Goal: Information Seeking & Learning: Learn about a topic

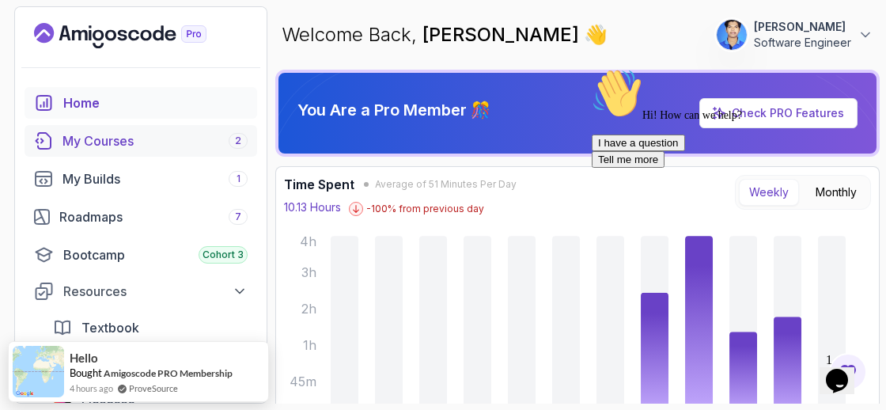
click at [173, 128] on link "My Courses 2" at bounding box center [141, 141] width 233 height 32
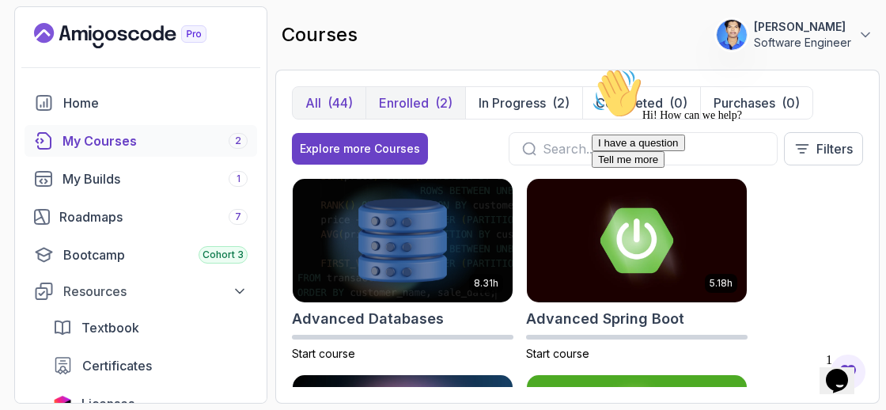
click at [435, 100] on div "(2)" at bounding box center [443, 102] width 17 height 19
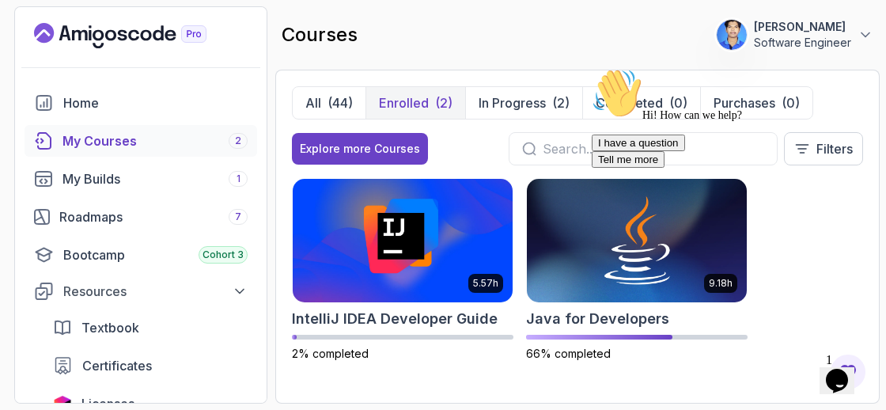
click at [634, 168] on div "I have a question Tell me more" at bounding box center [734, 150] width 285 height 33
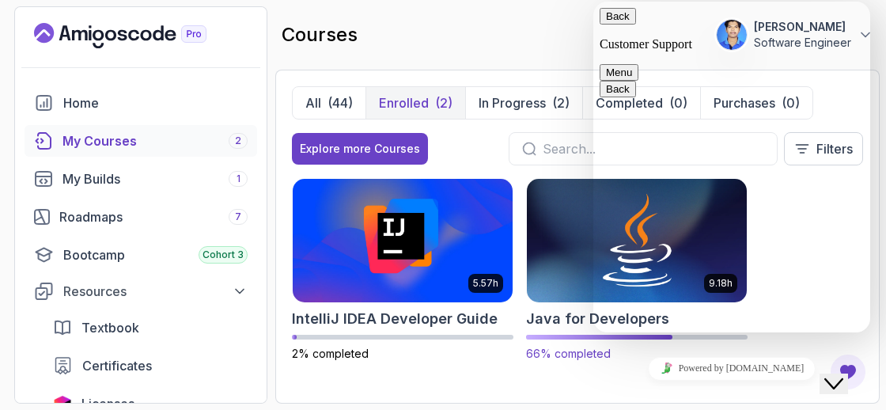
click at [567, 283] on img at bounding box center [636, 240] width 231 height 129
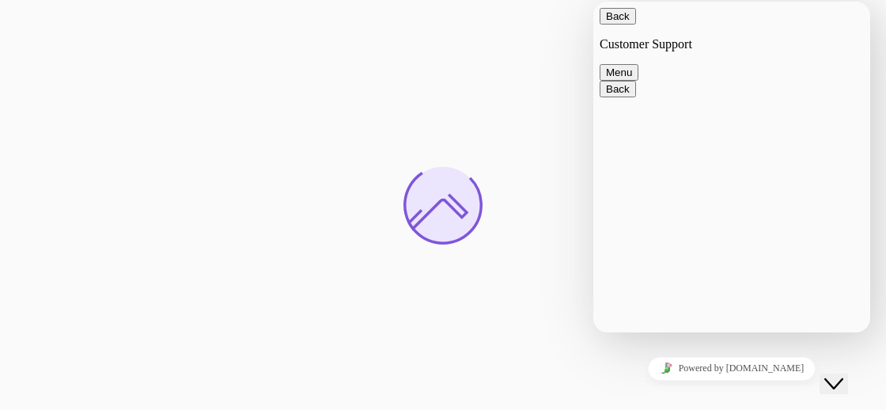
click at [835, 374] on icon "Close Chat This icon closes the chat window." at bounding box center [833, 383] width 19 height 19
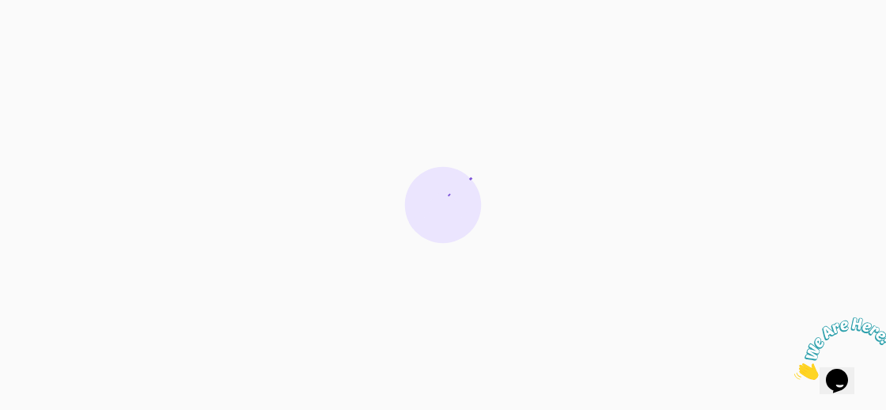
click at [794, 369] on icon "Close" at bounding box center [794, 375] width 0 height 13
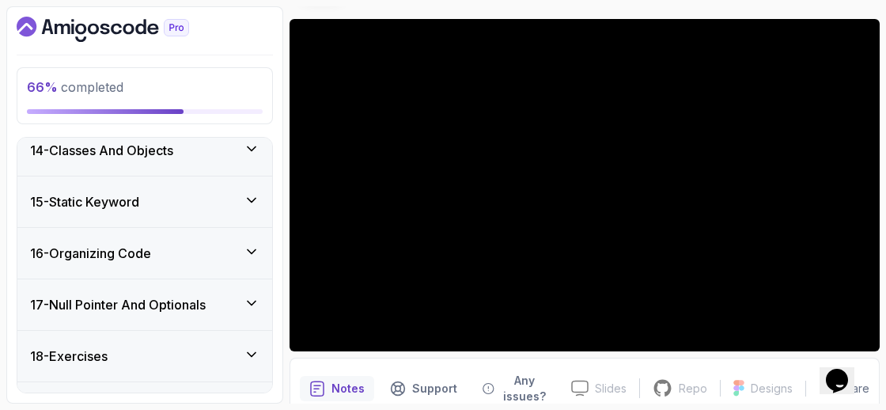
scroll to position [1709, 0]
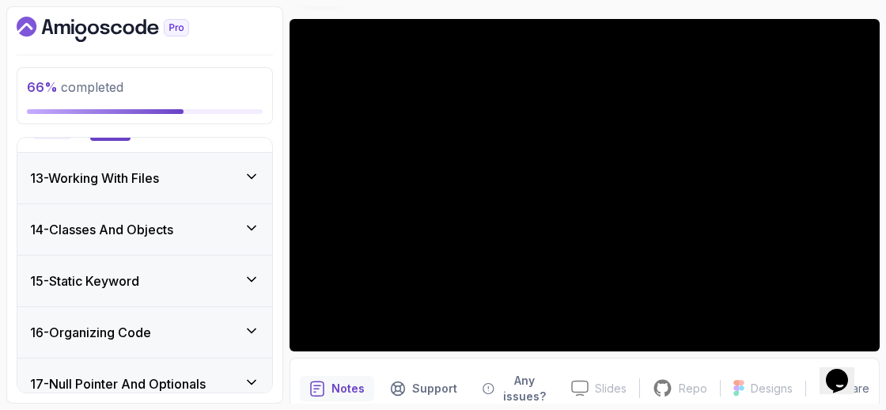
click at [241, 220] on div "14 - Classes And Objects" at bounding box center [144, 229] width 229 height 19
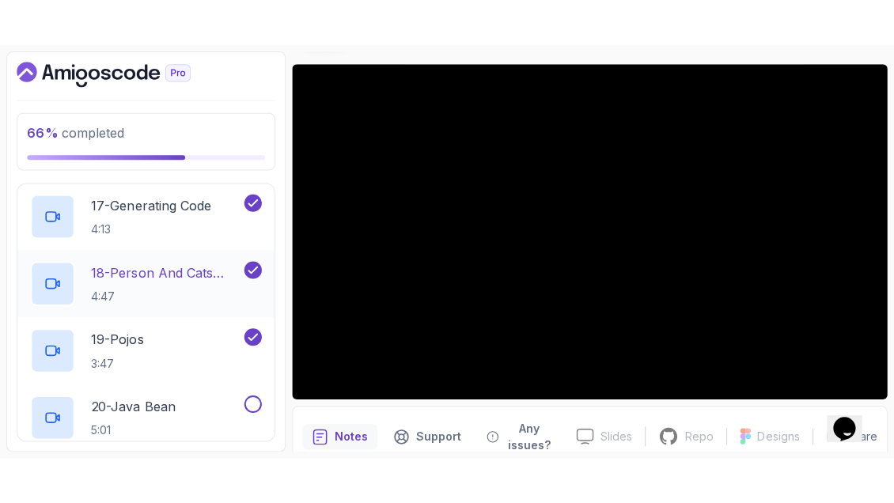
scroll to position [1781, 0]
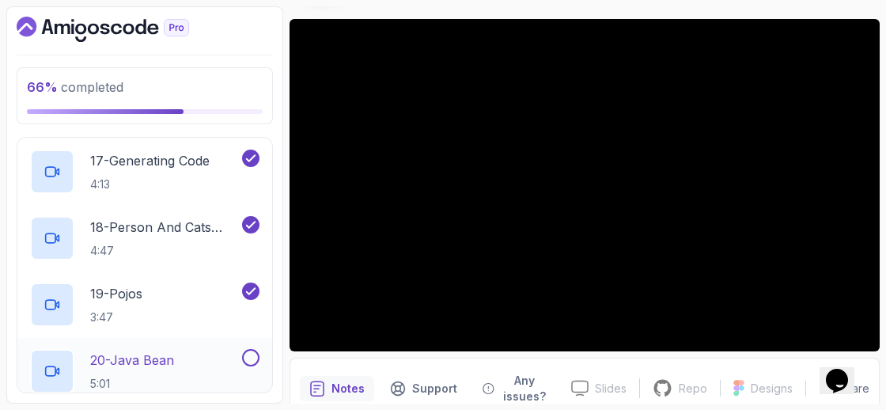
click at [144, 362] on p "20 - Java Bean" at bounding box center [132, 359] width 84 height 19
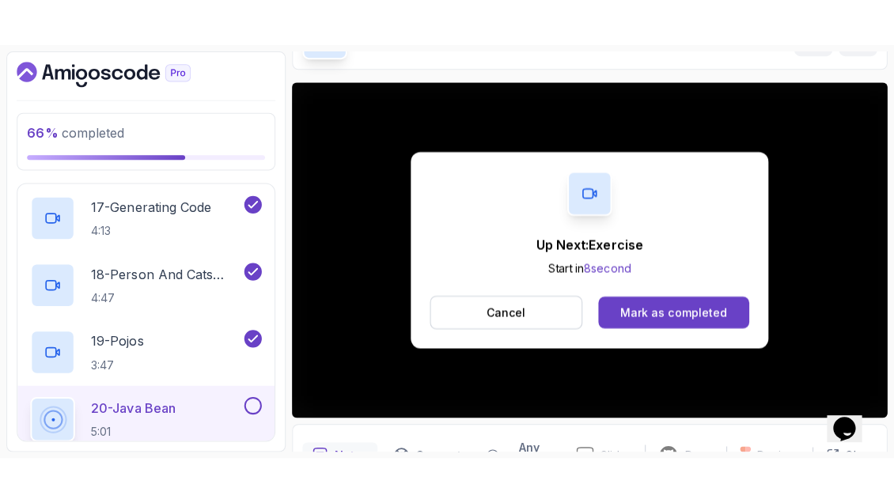
scroll to position [122, 0]
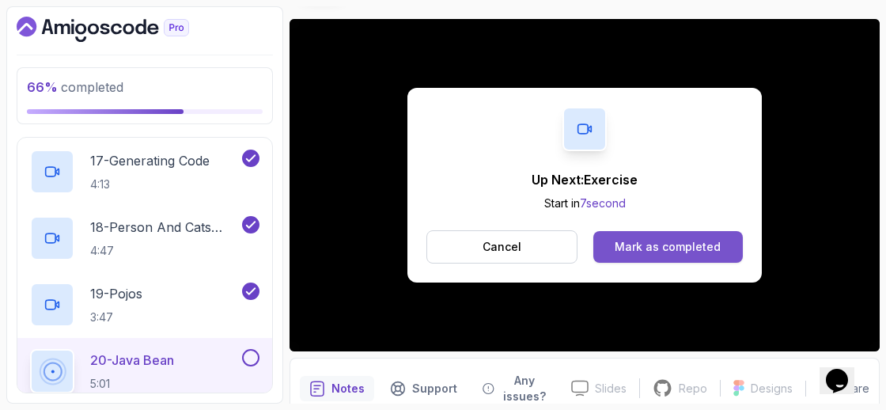
click at [680, 261] on button "Mark as completed" at bounding box center [668, 247] width 150 height 32
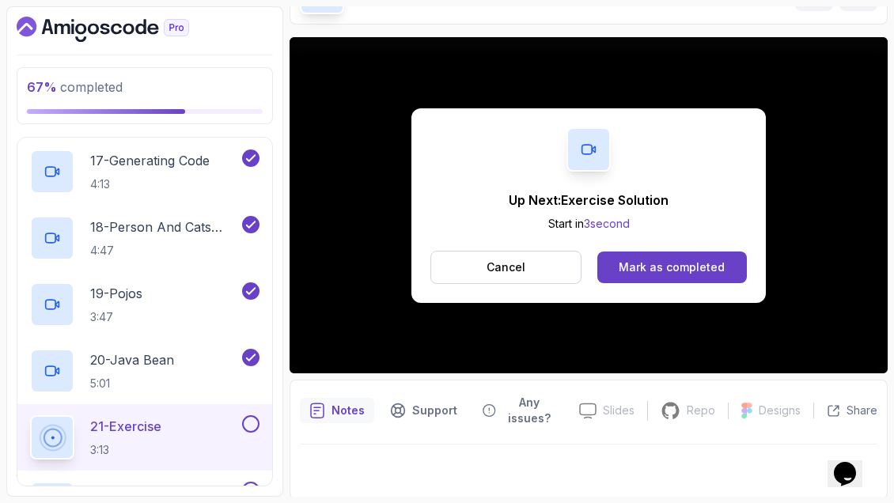
scroll to position [122, 0]
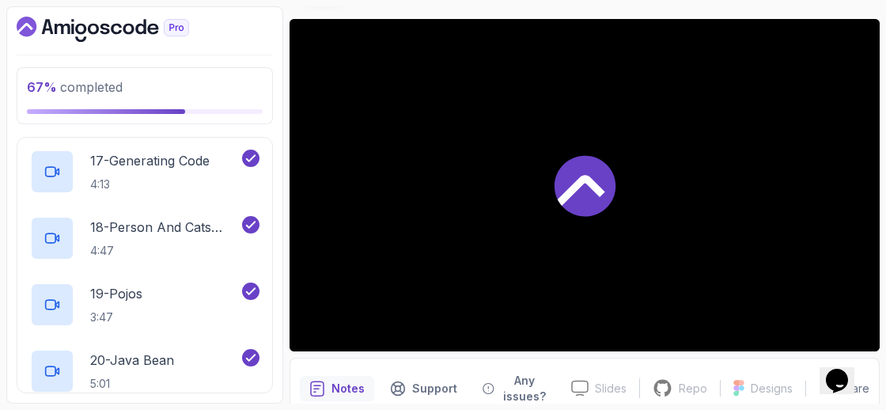
click at [698, 255] on div at bounding box center [585, 185] width 590 height 332
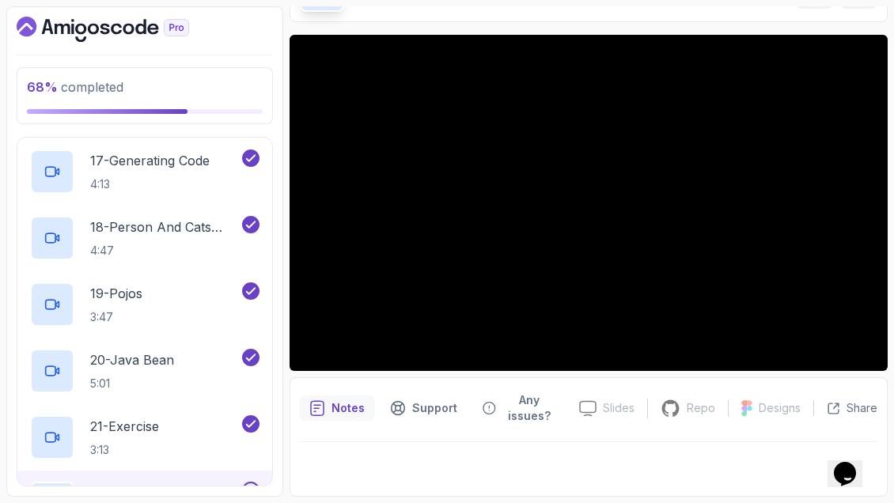
scroll to position [104, 0]
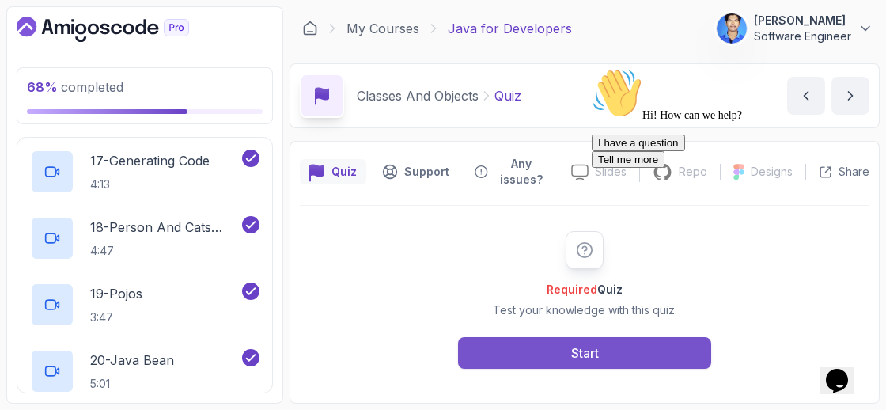
click at [571, 347] on div "Start" at bounding box center [585, 352] width 28 height 19
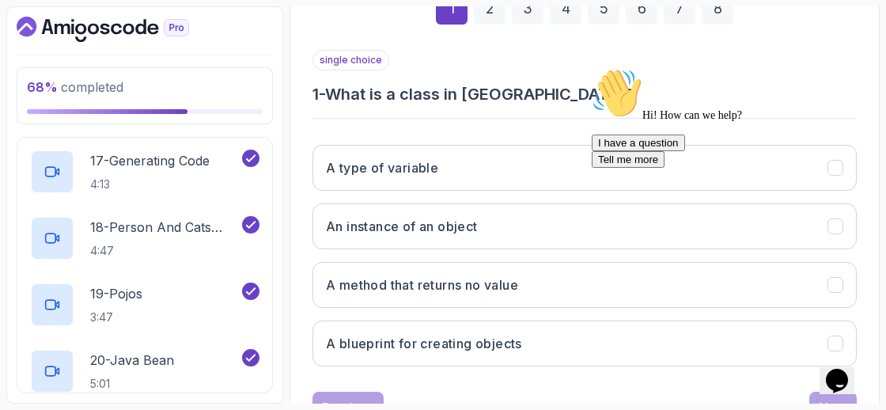
scroll to position [274, 0]
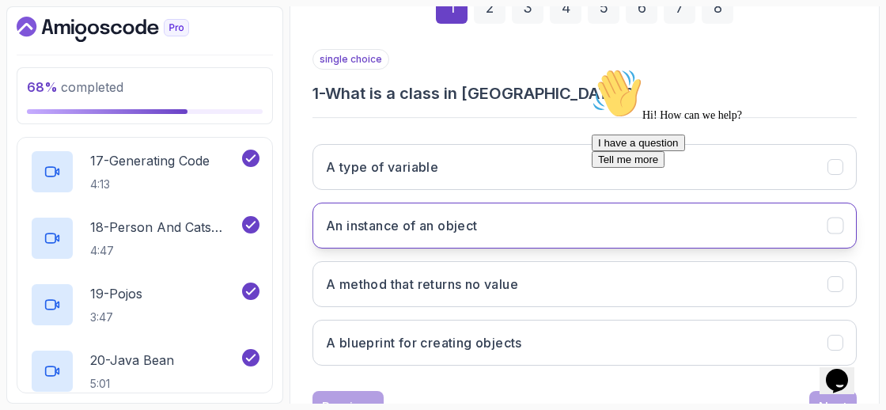
click at [497, 243] on button "An instance of an object" at bounding box center [584, 226] width 544 height 46
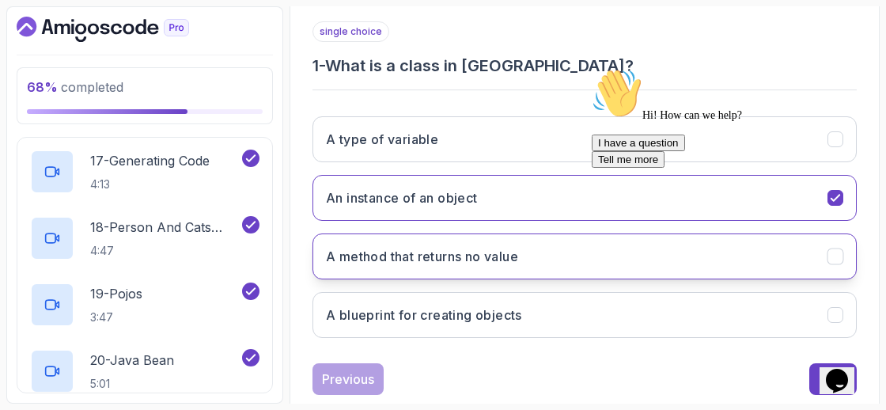
scroll to position [332, 0]
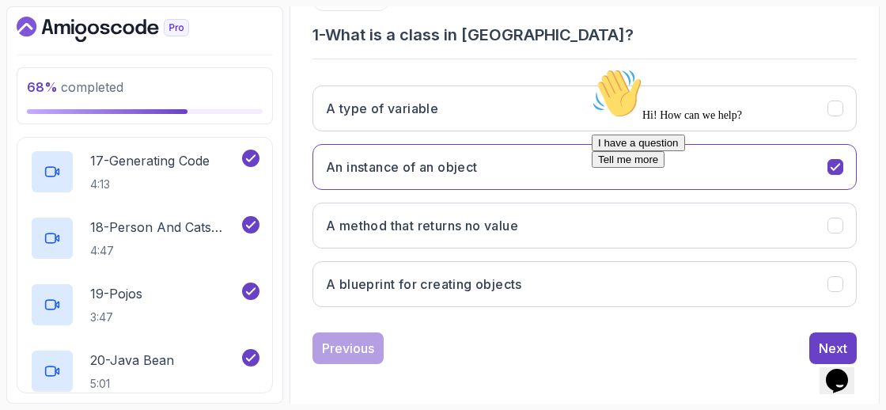
click at [814, 168] on div "Hi! How can we help? I have a question Tell me more" at bounding box center [734, 118] width 285 height 100
click at [592, 68] on icon "Chat attention grabber" at bounding box center [592, 68] width 0 height 0
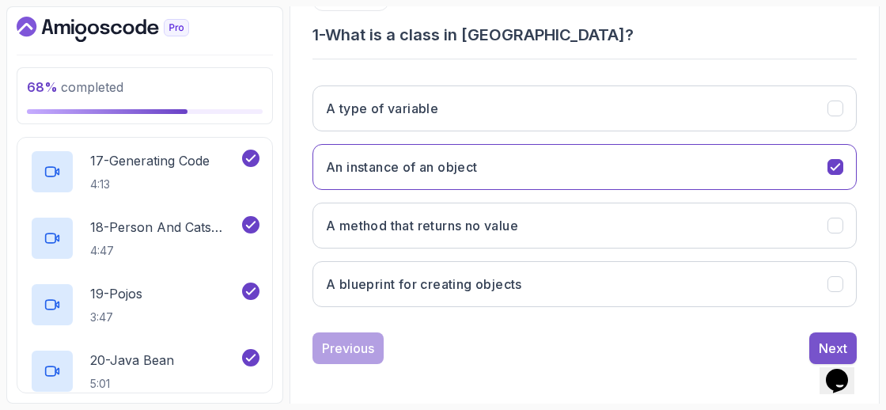
click at [816, 335] on button "Next" at bounding box center [832, 348] width 47 height 32
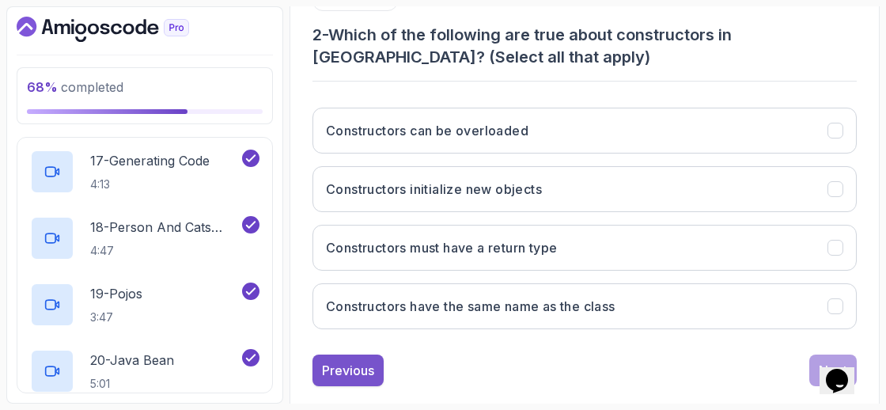
click at [355, 365] on div "Previous" at bounding box center [348, 370] width 52 height 19
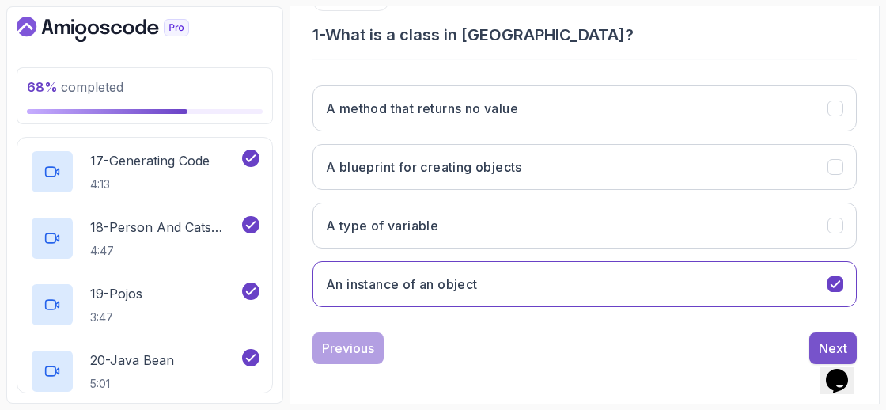
click at [835, 339] on div "Next" at bounding box center [833, 348] width 28 height 19
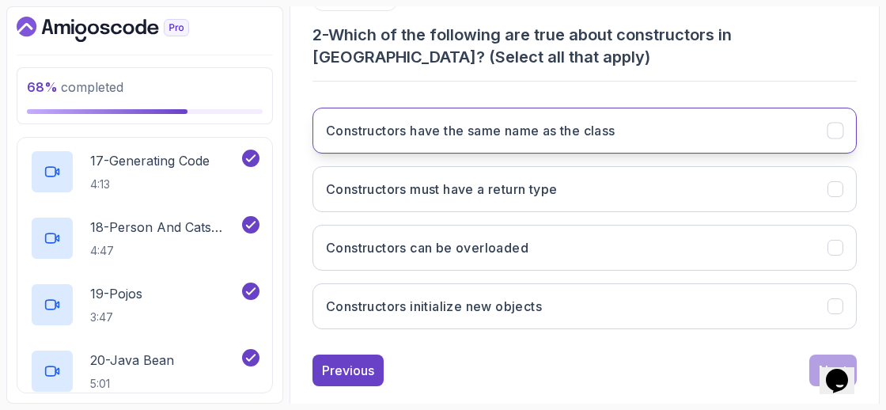
click at [749, 146] on button "Constructors have the same name as the class" at bounding box center [584, 131] width 544 height 46
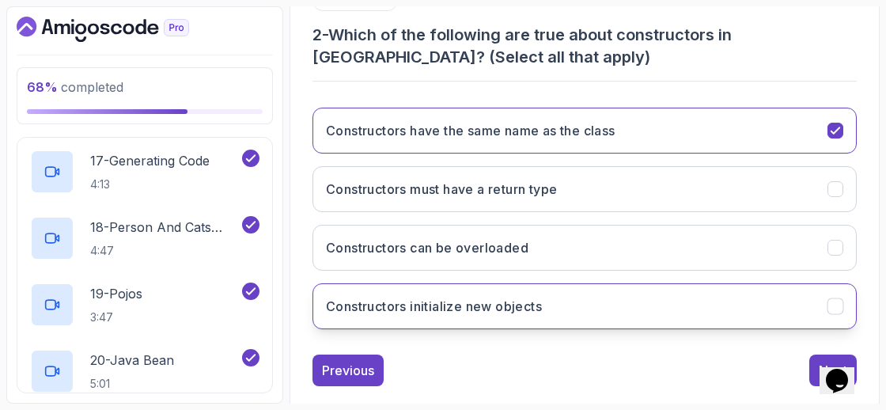
click at [715, 302] on button "Constructors initialize new objects" at bounding box center [584, 306] width 544 height 46
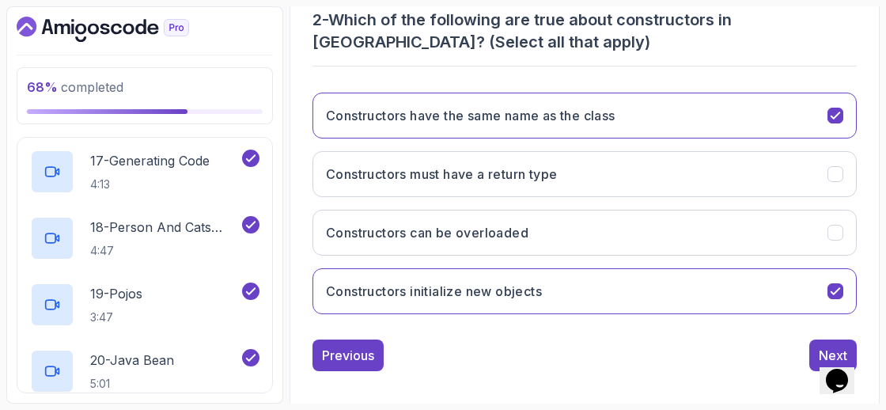
scroll to position [354, 0]
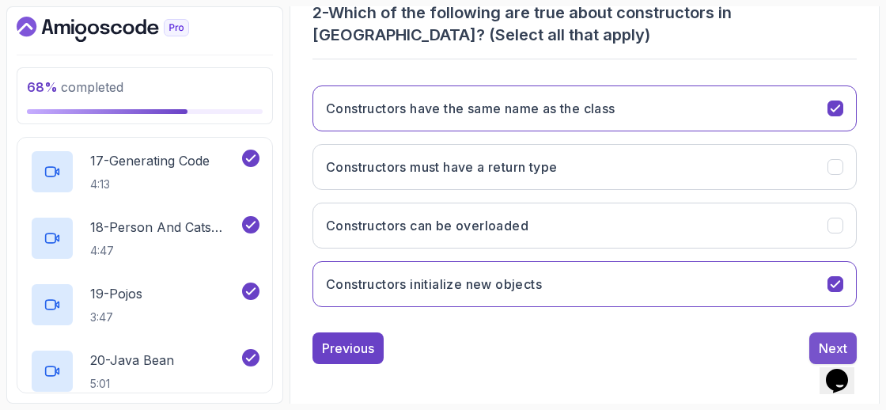
click at [816, 338] on button "Next" at bounding box center [832, 348] width 47 height 32
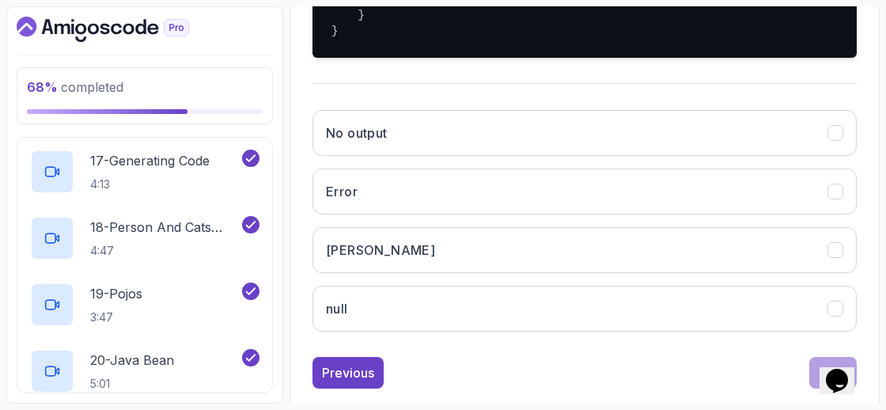
scroll to position [570, 0]
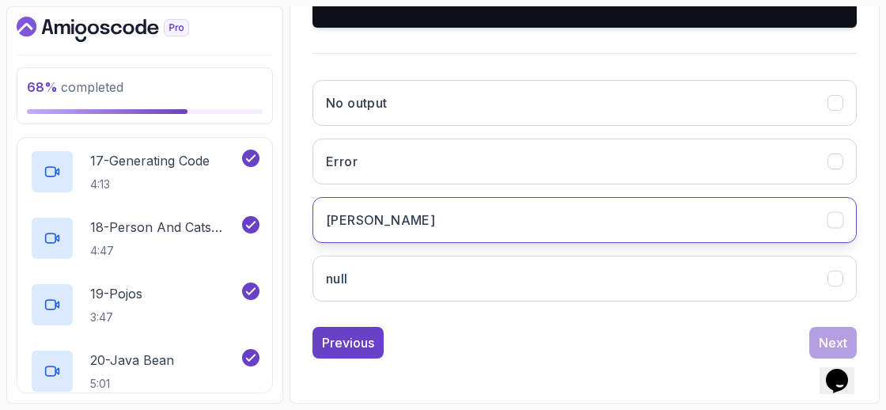
click at [466, 243] on button "[PERSON_NAME]" at bounding box center [584, 220] width 544 height 46
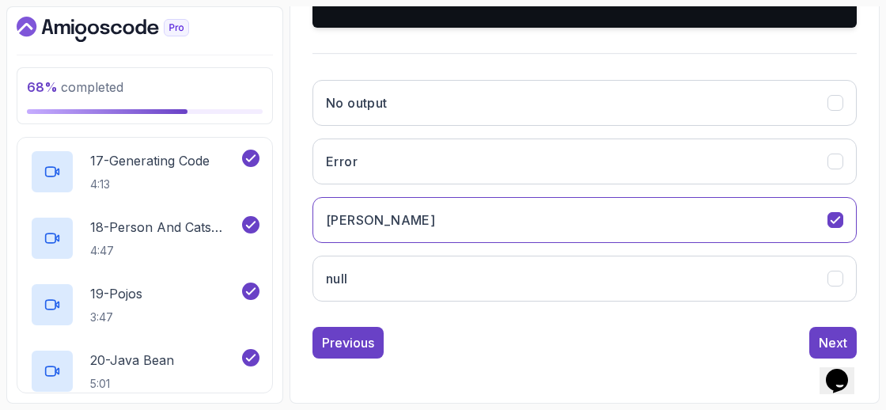
scroll to position [577, 0]
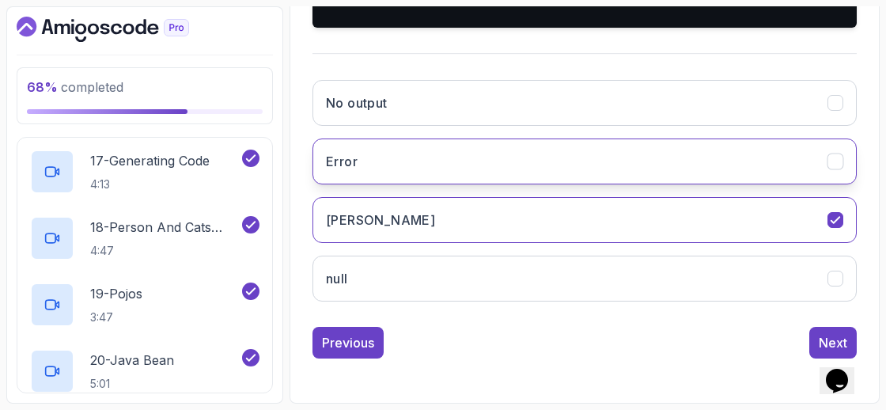
click at [575, 184] on button "Error" at bounding box center [584, 161] width 544 height 46
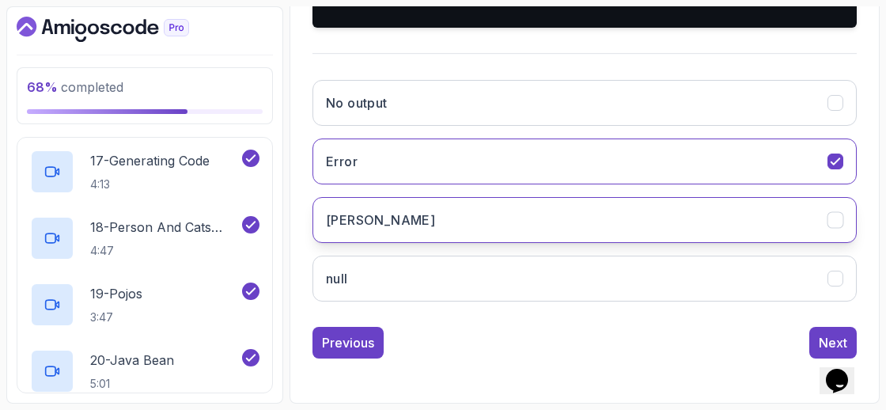
scroll to position [646, 0]
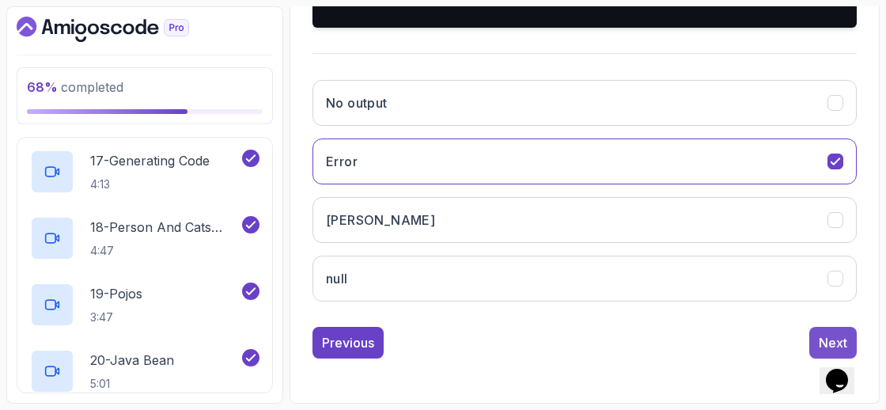
click at [835, 341] on div "Next" at bounding box center [833, 342] width 28 height 19
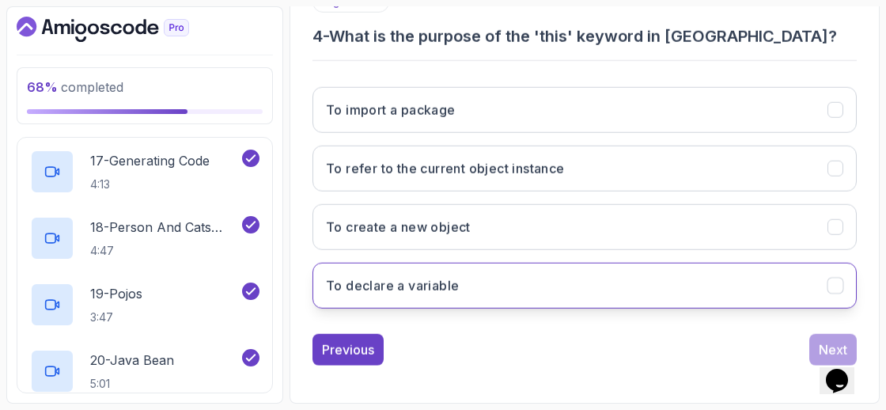
scroll to position [332, 0]
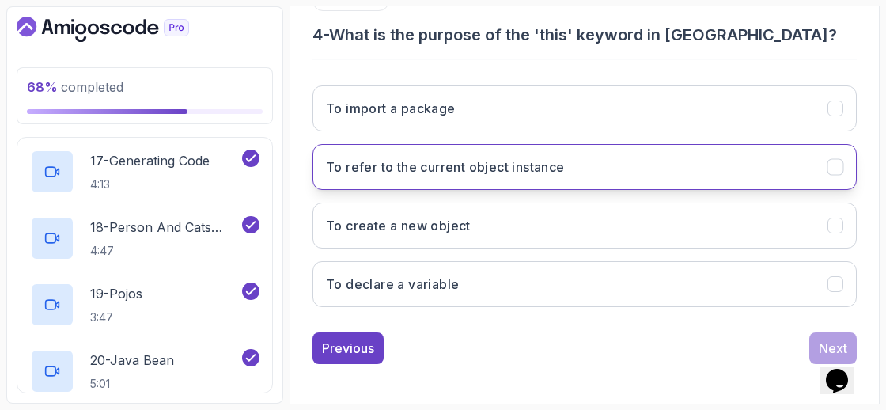
click at [572, 183] on button "To refer to the current object instance" at bounding box center [584, 167] width 544 height 46
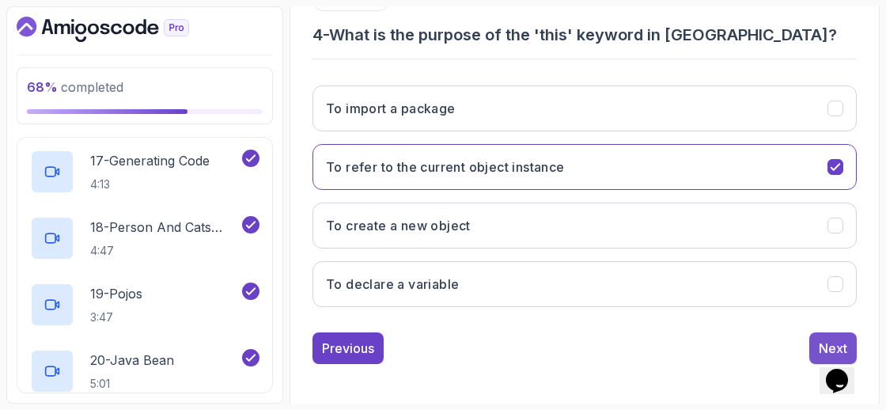
click at [813, 332] on button "Next" at bounding box center [832, 348] width 47 height 32
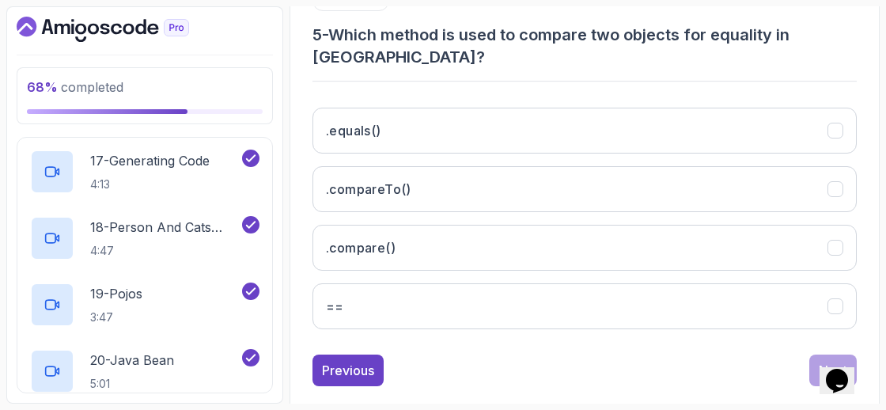
click at [723, 130] on div ".equals() .compareTo() .compare() ==" at bounding box center [584, 218] width 544 height 247
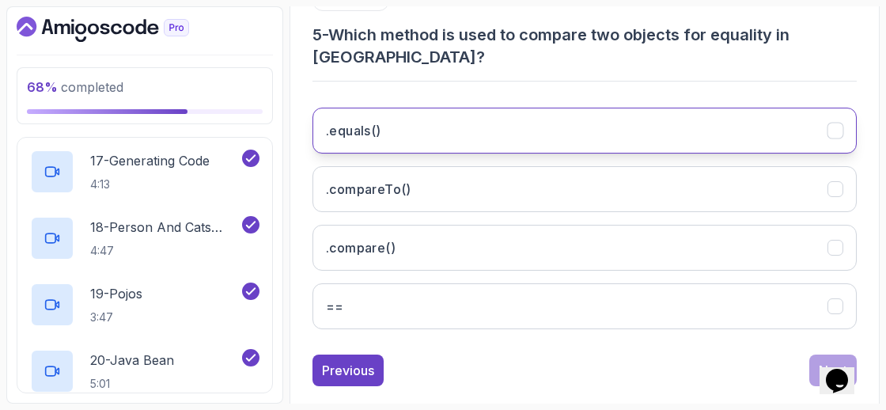
click at [752, 108] on button ".equals()" at bounding box center [584, 131] width 544 height 46
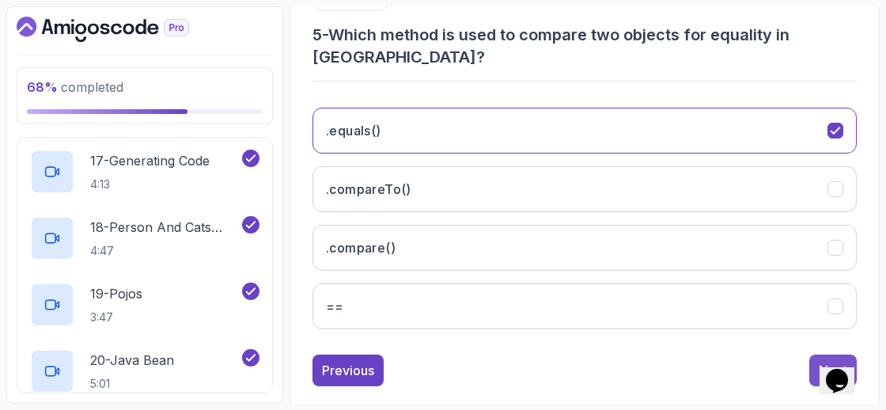
click at [818, 354] on button "Next" at bounding box center [832, 370] width 47 height 32
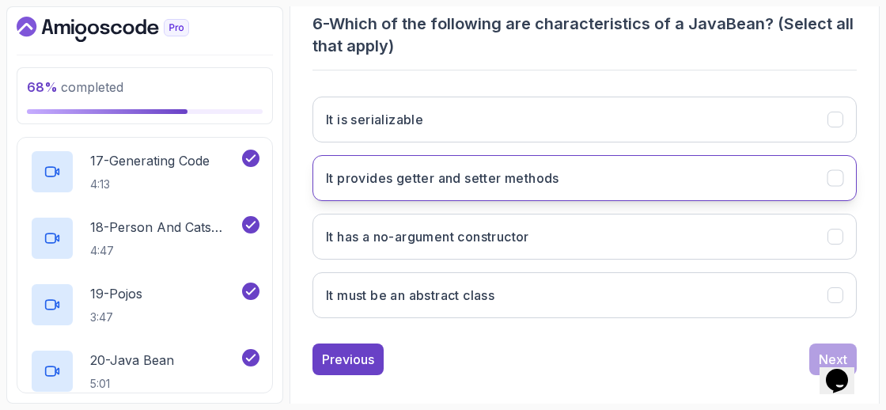
scroll to position [354, 0]
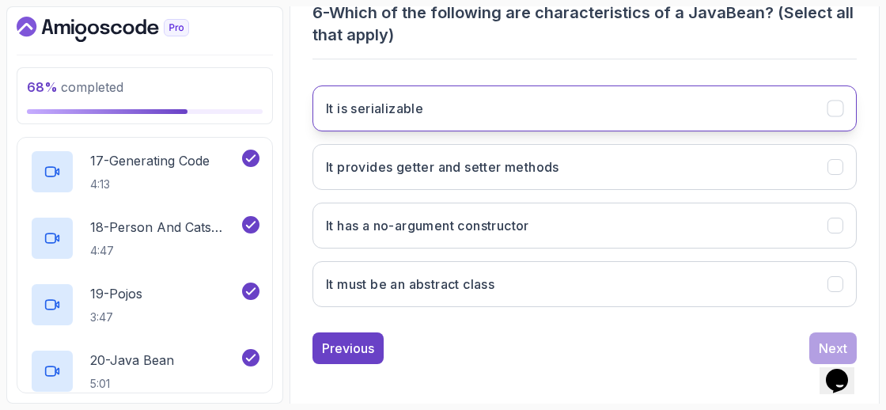
click at [657, 94] on button "It is serializable" at bounding box center [584, 108] width 544 height 46
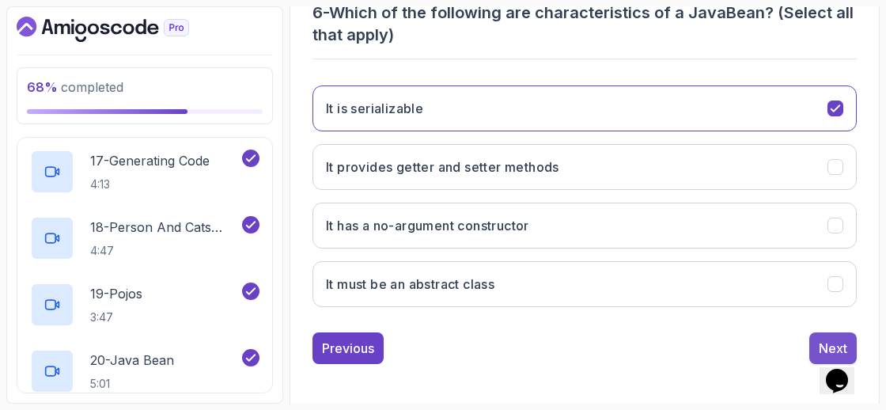
click at [823, 341] on div "Next" at bounding box center [833, 348] width 28 height 19
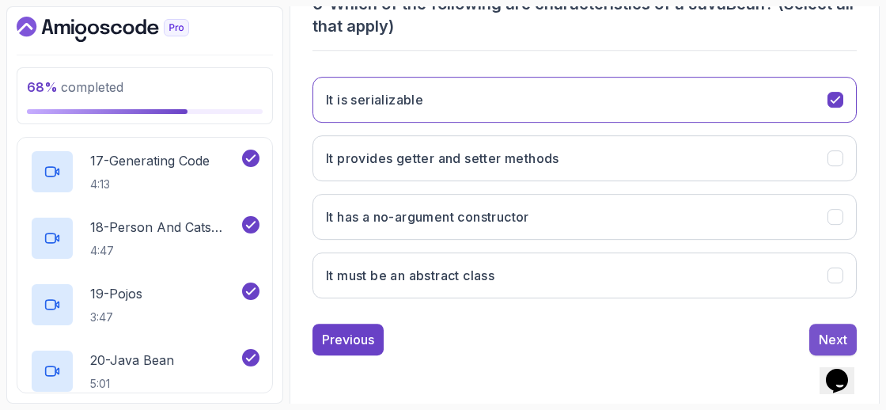
scroll to position [332, 0]
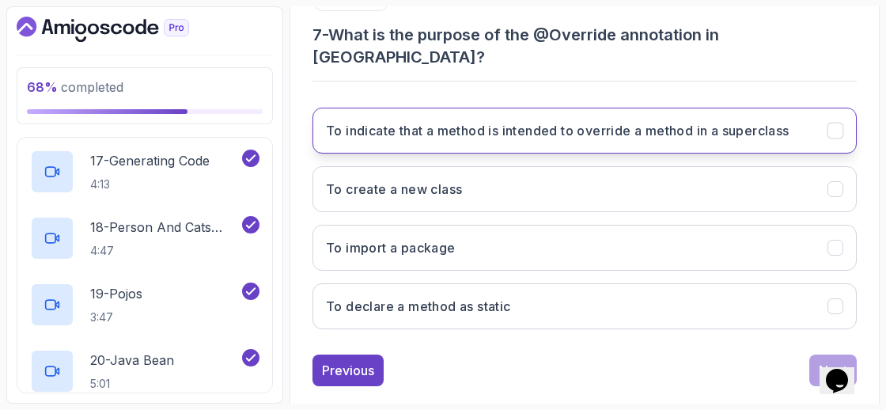
click at [518, 123] on button "To indicate that a method is intended to override a method in a superclass" at bounding box center [584, 131] width 544 height 46
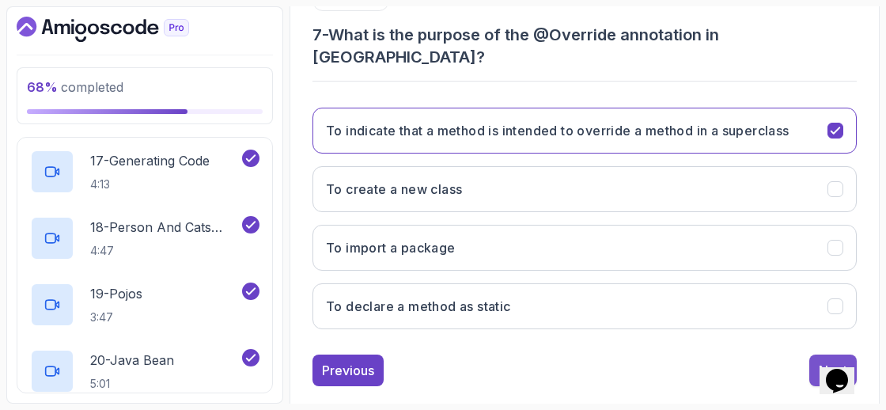
click at [837, 361] on div "Next" at bounding box center [833, 370] width 28 height 19
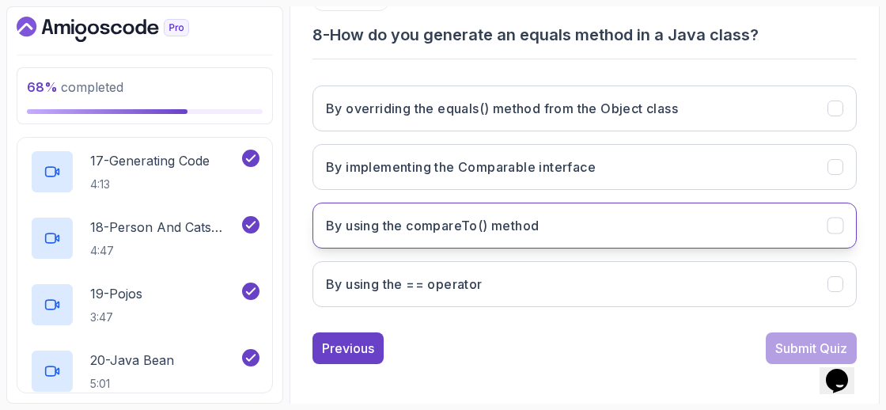
click at [608, 218] on button "By using the compareTo() method" at bounding box center [584, 226] width 544 height 46
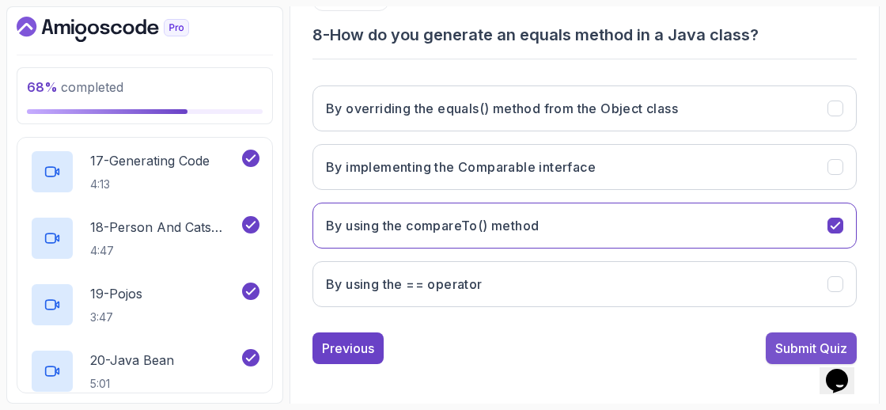
click at [775, 354] on button "Submit Quiz" at bounding box center [811, 348] width 91 height 32
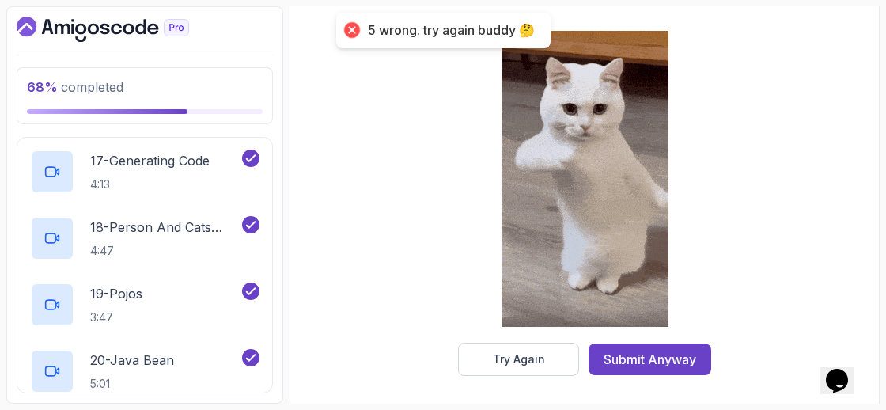
scroll to position [362, 0]
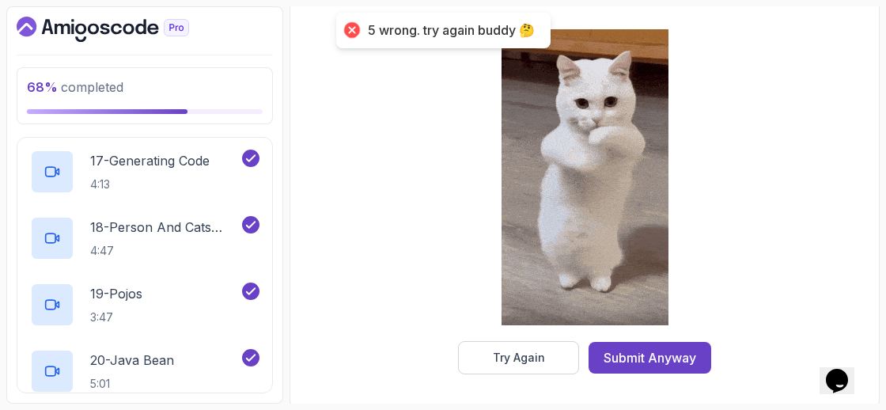
click at [637, 338] on div at bounding box center [585, 179] width 167 height 324
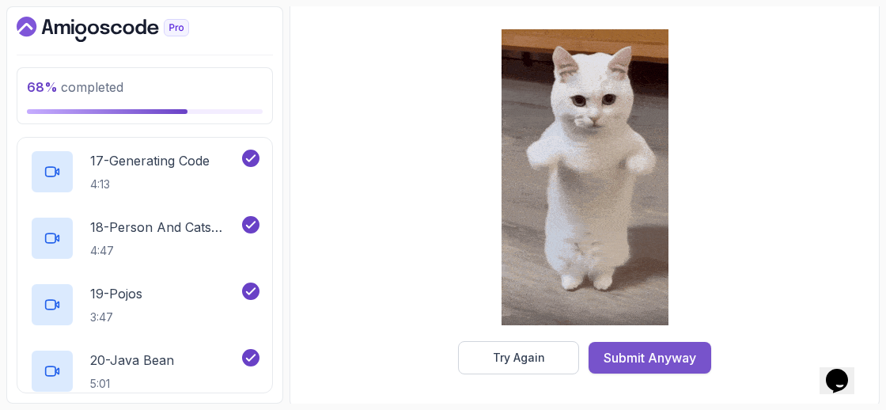
click at [638, 348] on div "Submit Anyway" at bounding box center [650, 357] width 93 height 19
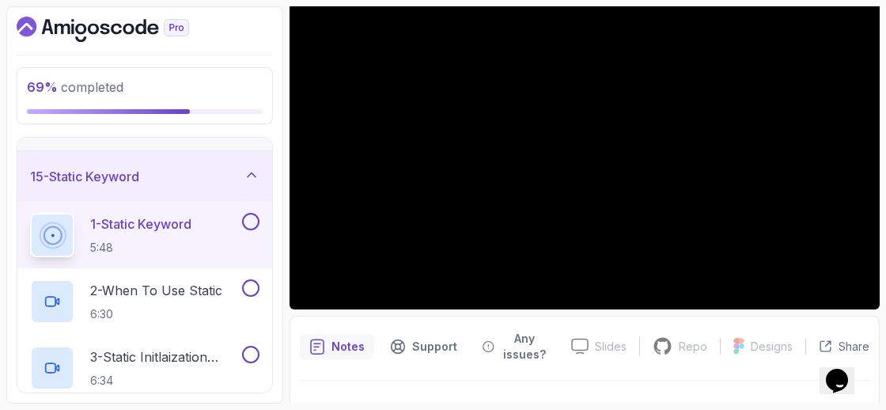
scroll to position [193, 0]
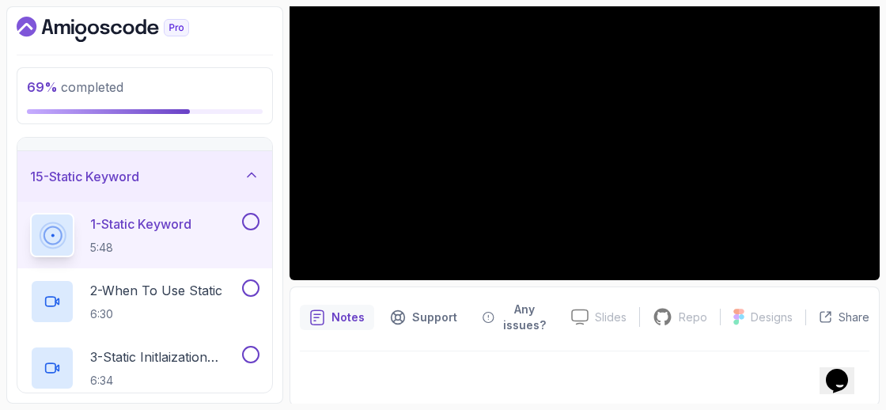
click at [96, 30] on icon "Dashboard" at bounding box center [93, 29] width 11 height 11
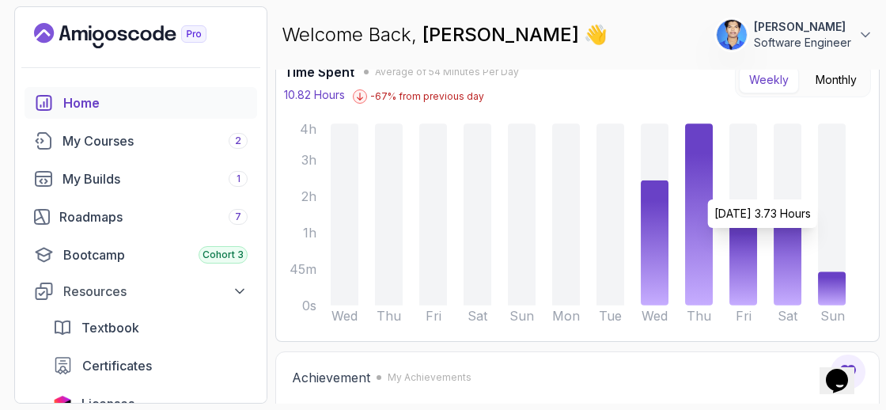
scroll to position [131, 0]
